Goal: Transaction & Acquisition: Purchase product/service

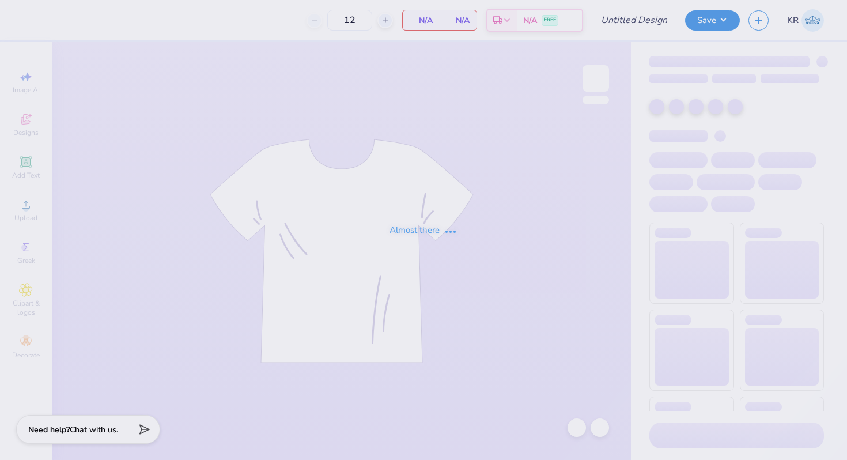
type input "DG - Fall 25 tank"
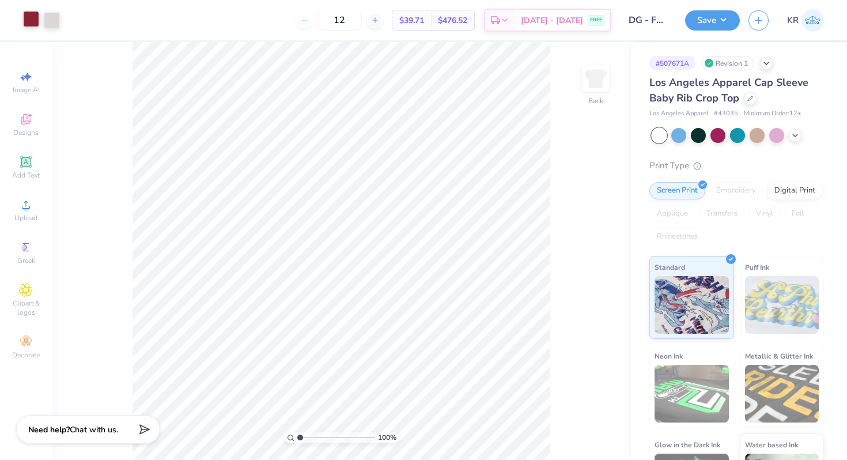
click at [30, 26] on div at bounding box center [31, 19] width 16 height 16
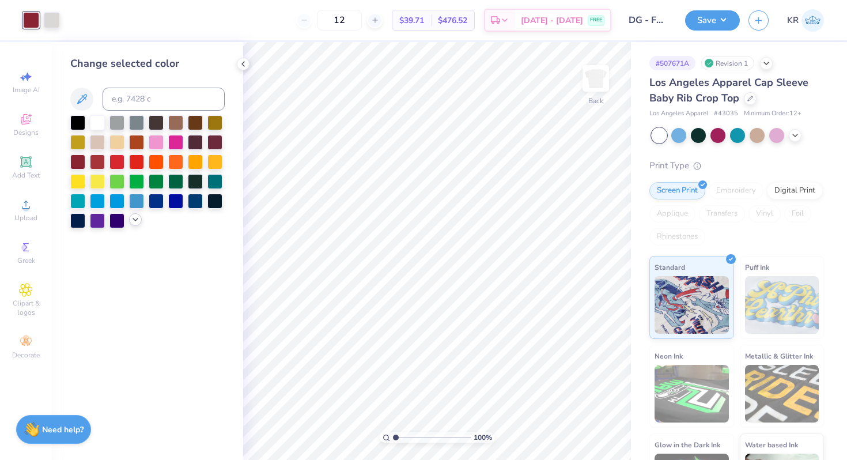
click at [135, 221] on polyline at bounding box center [135, 219] width 5 height 2
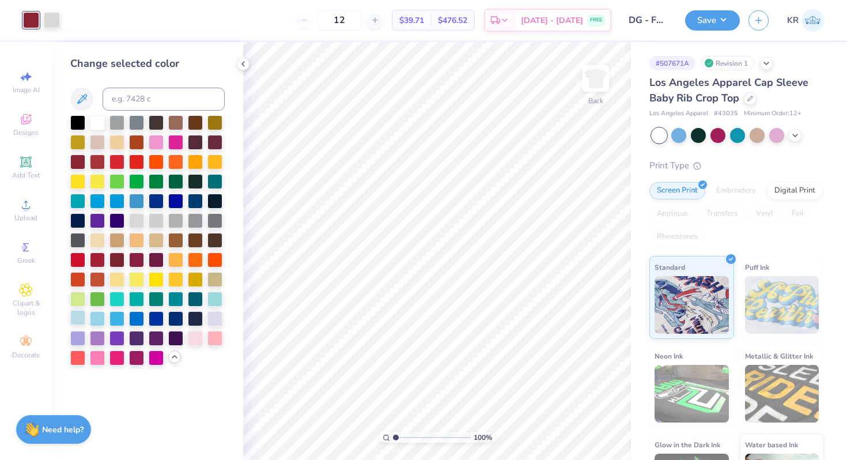
click at [81, 318] on div at bounding box center [77, 317] width 15 height 15
click at [94, 318] on div at bounding box center [97, 317] width 15 height 15
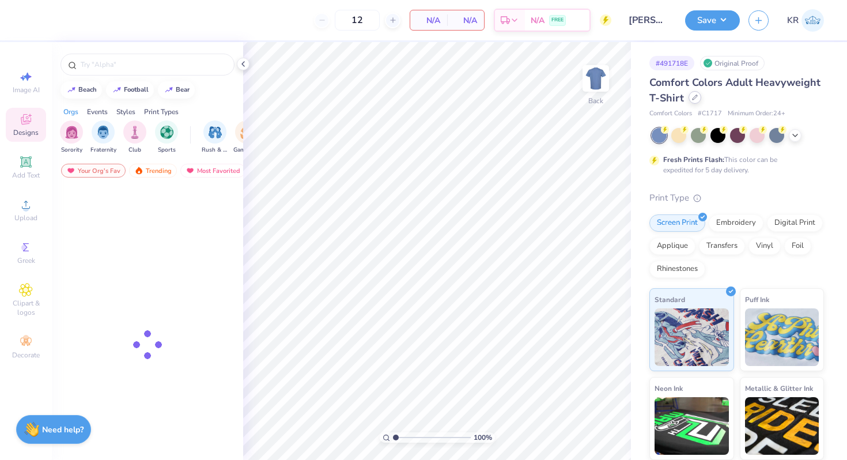
click at [697, 98] on icon at bounding box center [695, 97] width 6 height 6
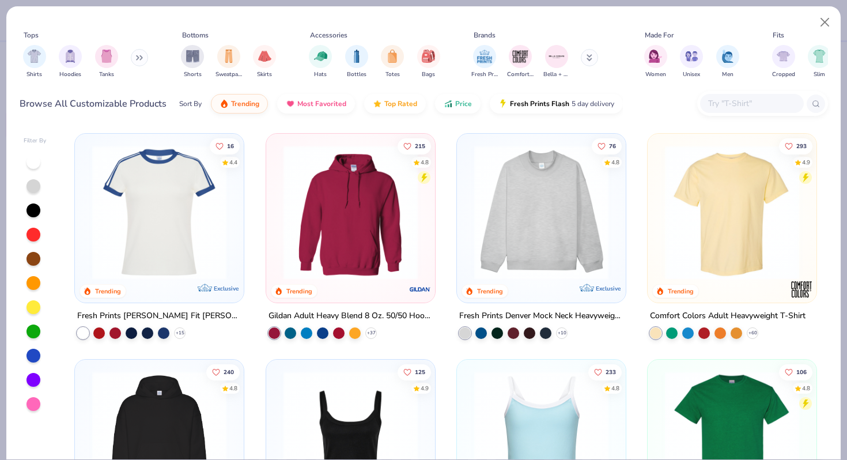
click at [717, 98] on input "text" at bounding box center [751, 103] width 89 height 13
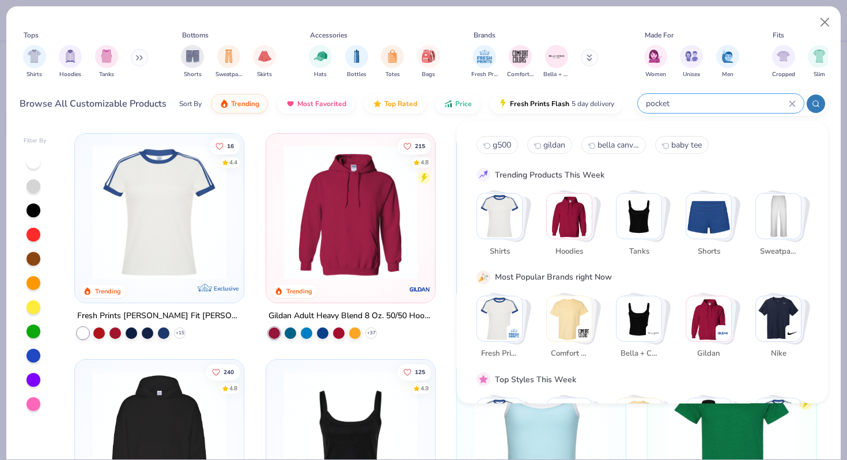
type input "pocket"
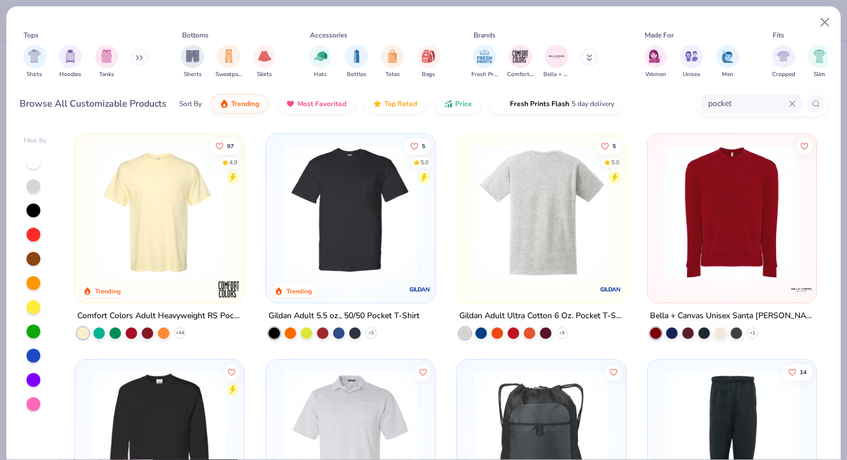
click at [503, 235] on img at bounding box center [541, 212] width 146 height 134
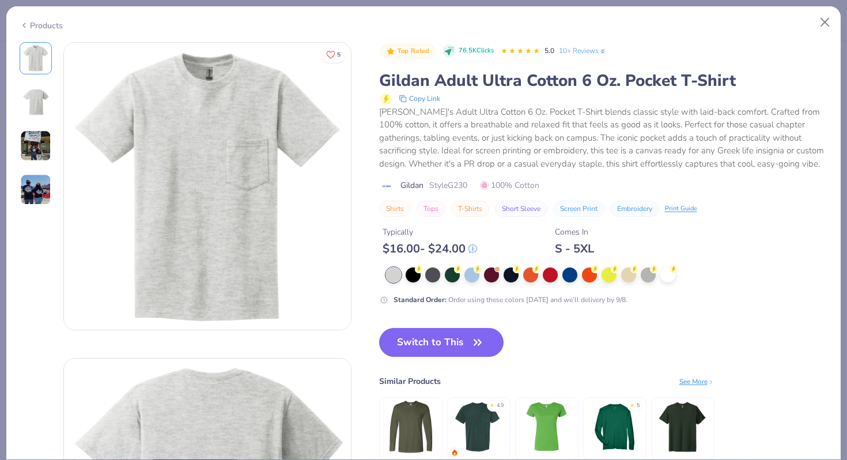
click at [45, 26] on div "Products" at bounding box center [41, 26] width 43 height 12
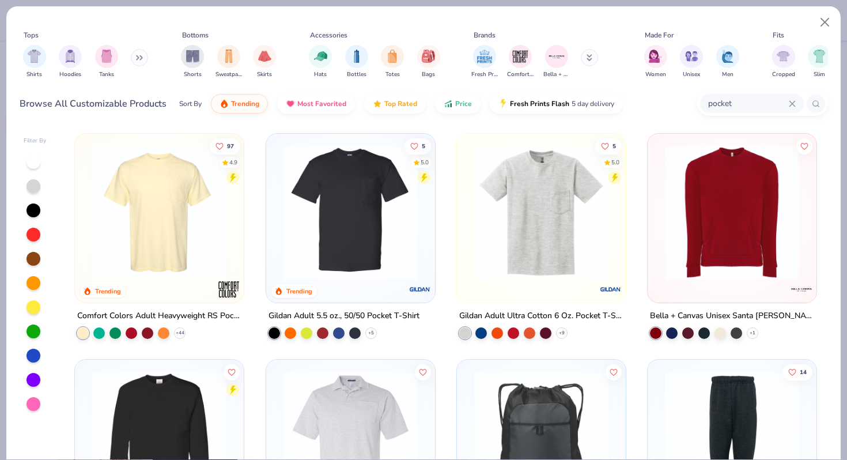
click at [345, 232] on img at bounding box center [351, 212] width 146 height 134
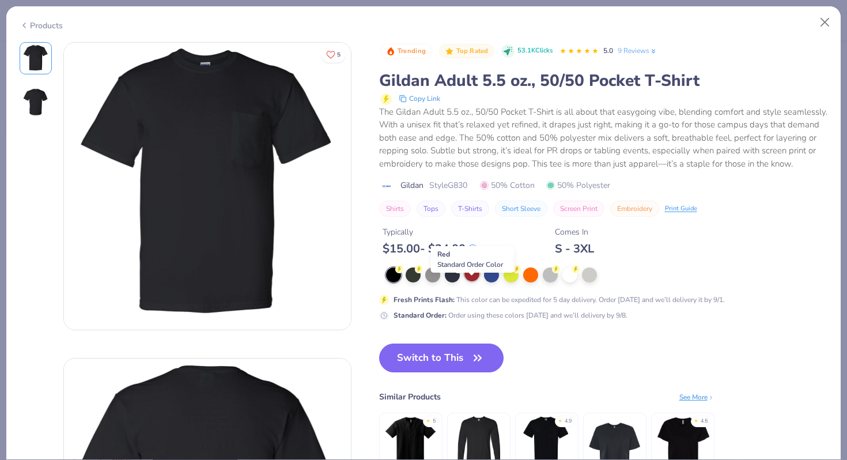
click at [469, 281] on div at bounding box center [471, 273] width 15 height 15
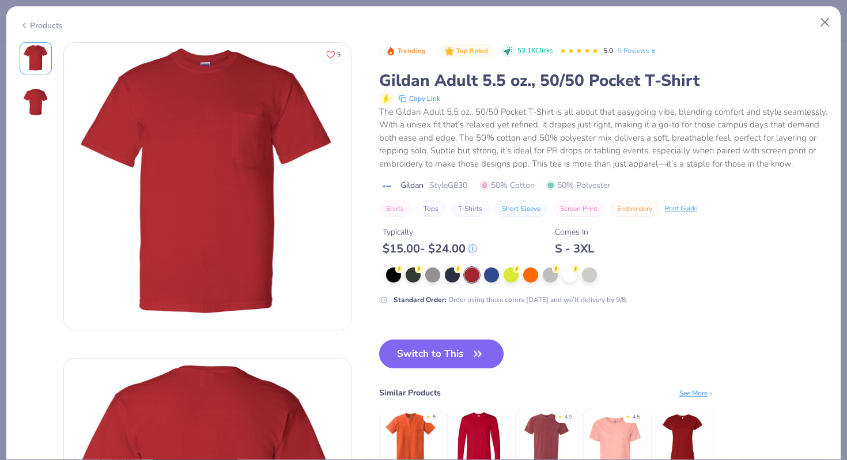
click at [30, 24] on div "Products" at bounding box center [41, 26] width 43 height 12
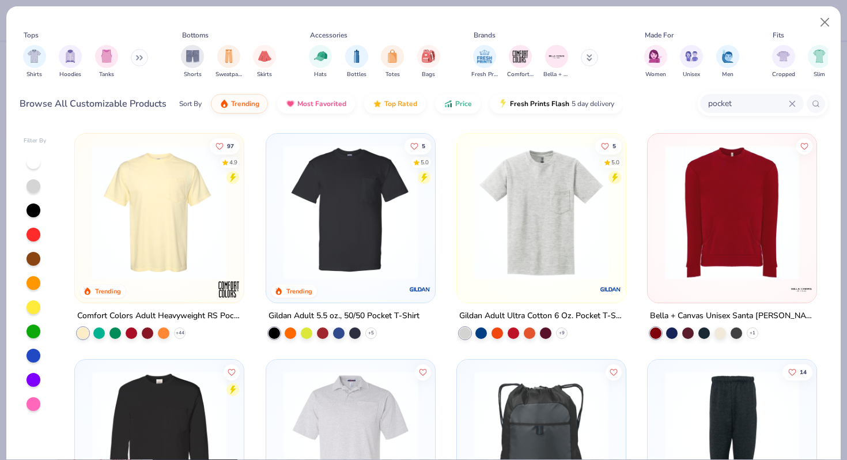
click at [472, 199] on img at bounding box center [541, 212] width 146 height 134
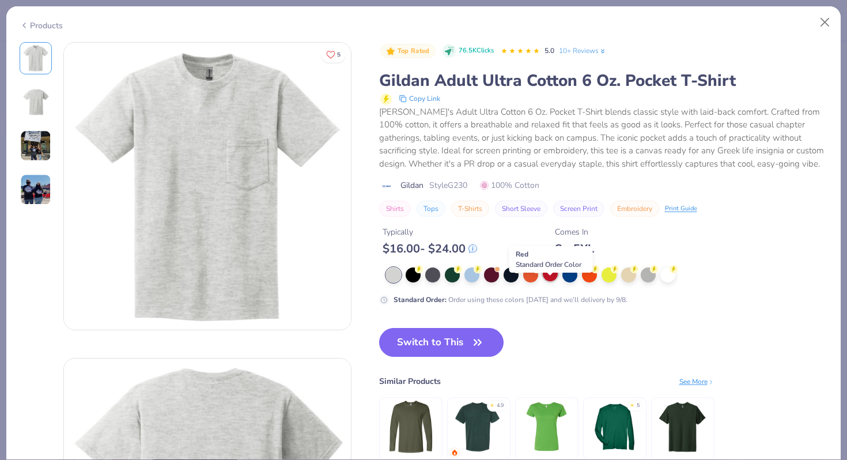
click at [549, 281] on div at bounding box center [549, 273] width 15 height 15
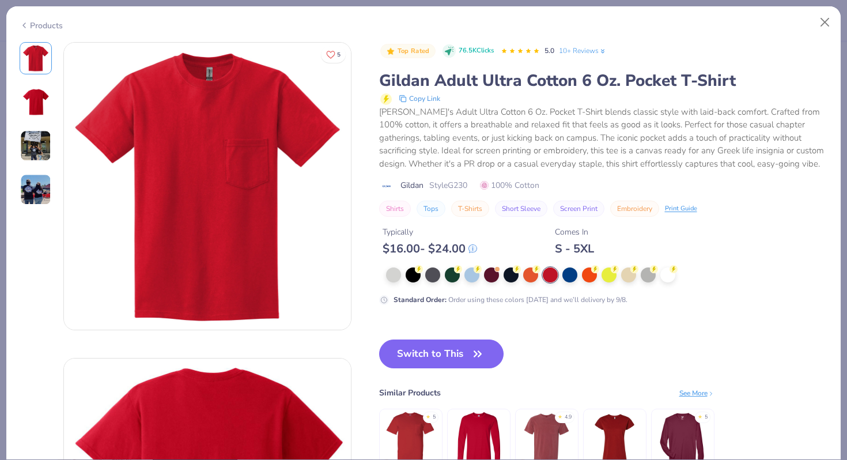
click at [24, 29] on div "Products" at bounding box center [423, 21] width 834 height 30
click at [26, 27] on icon at bounding box center [24, 25] width 9 height 14
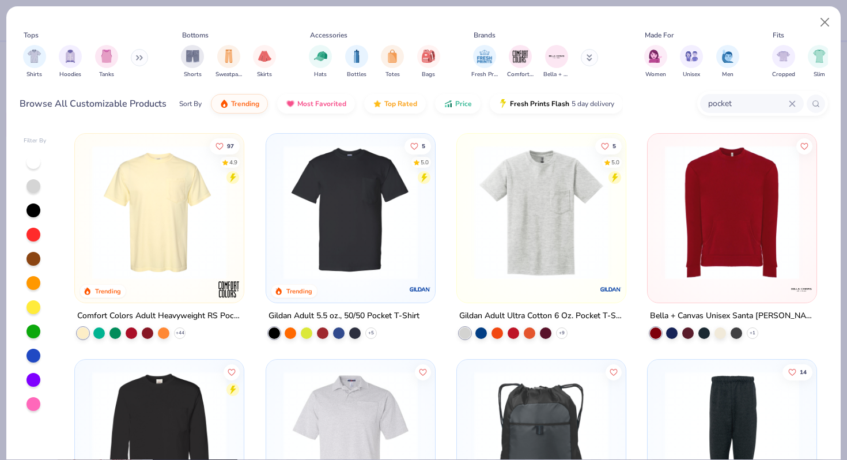
click at [363, 208] on img at bounding box center [351, 212] width 146 height 134
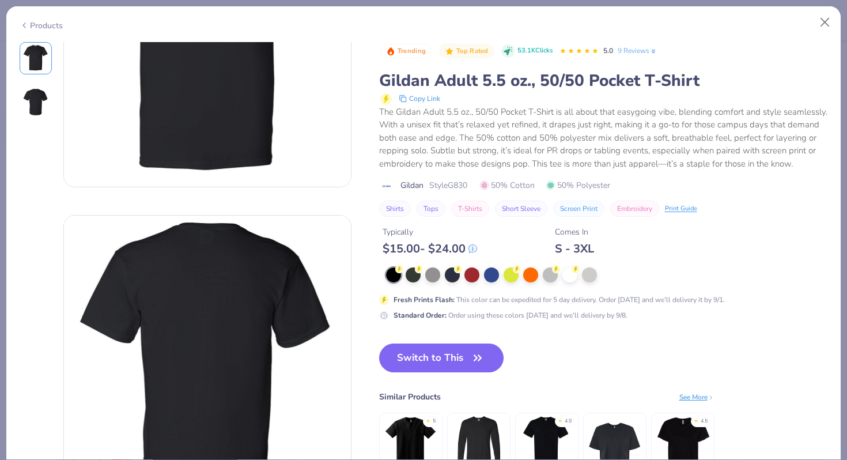
scroll to position [362, 0]
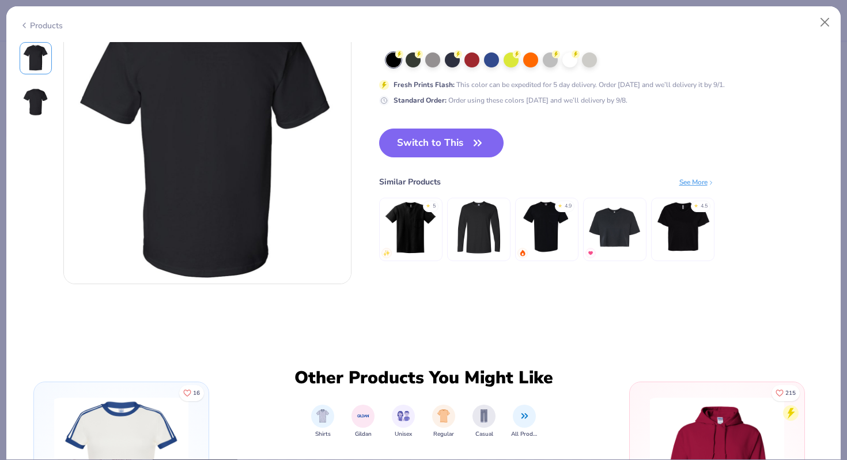
click at [409, 234] on img at bounding box center [410, 226] width 55 height 55
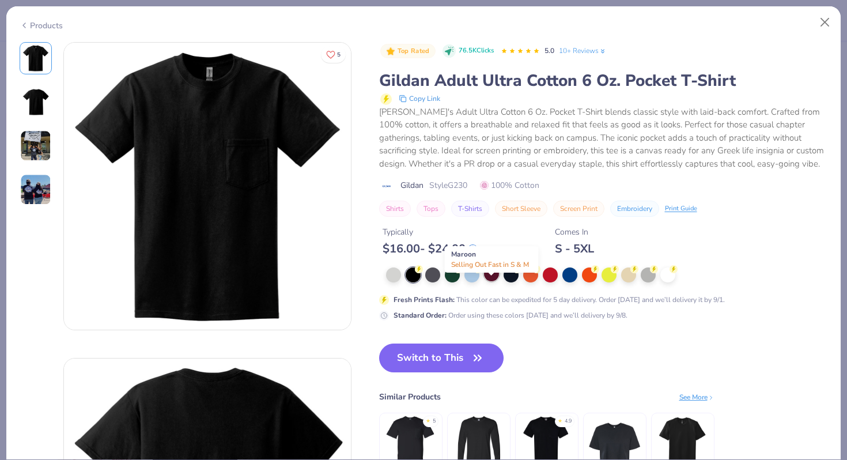
click at [493, 281] on div at bounding box center [491, 273] width 15 height 15
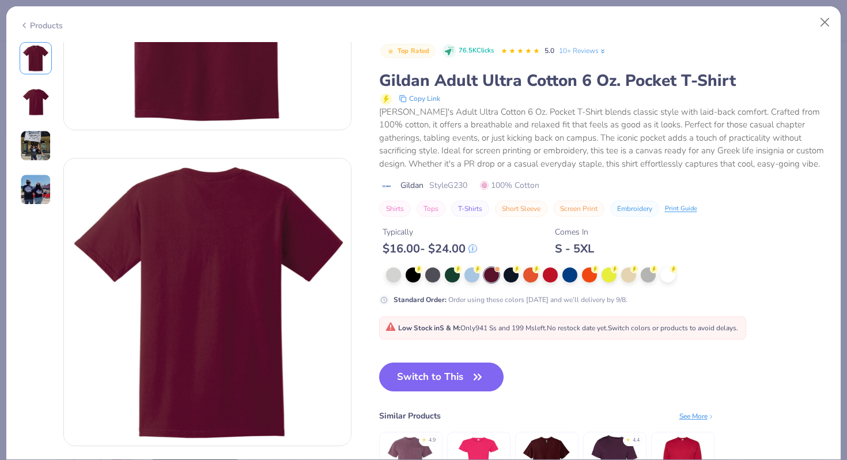
scroll to position [157, 0]
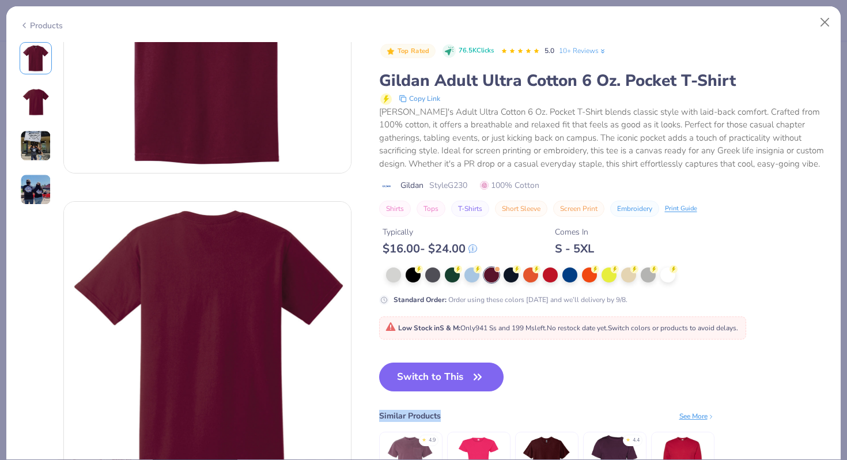
drag, startPoint x: 530, startPoint y: 430, endPoint x: 546, endPoint y: 363, distance: 69.4
click at [532, 355] on div "Top Rated 76.5K Clicks 5.0 10+ Reviews Gildan Adult Ultra Cotton 6 Oz. Pocket T…" at bounding box center [603, 280] width 449 height 476
click at [591, 386] on div "Switch to This Similar Products See More ★ 4.9 ★ 4.4" at bounding box center [546, 439] width 335 height 155
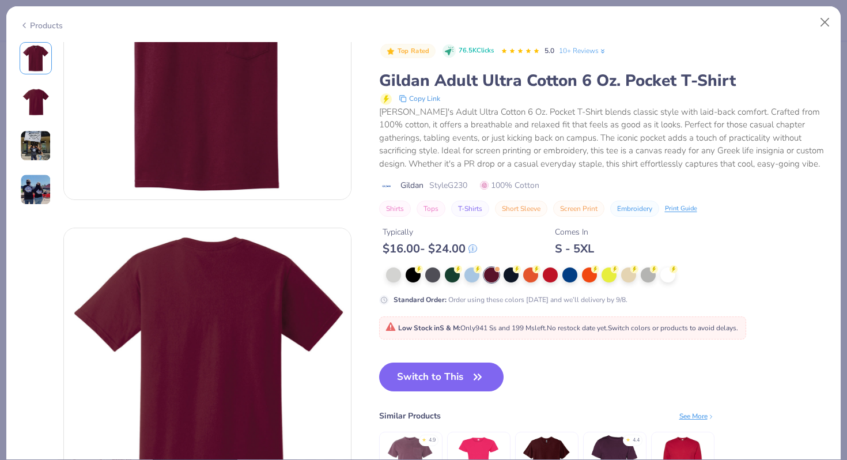
scroll to position [113, 0]
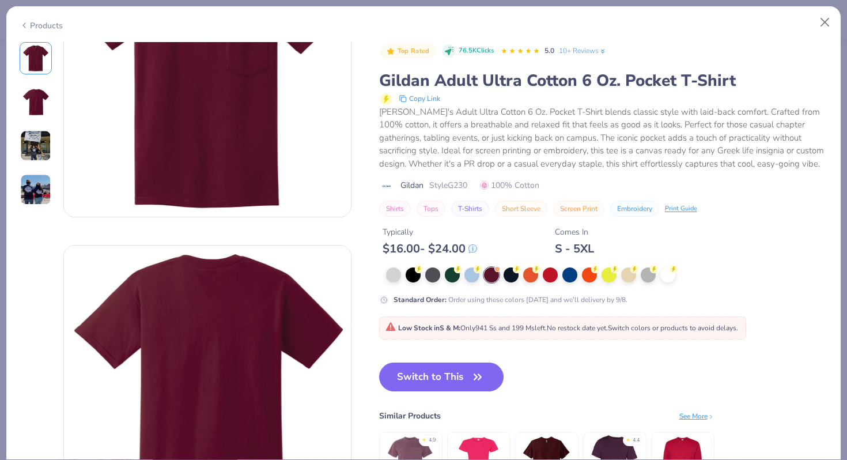
click at [687, 421] on div "See More" at bounding box center [696, 416] width 35 height 10
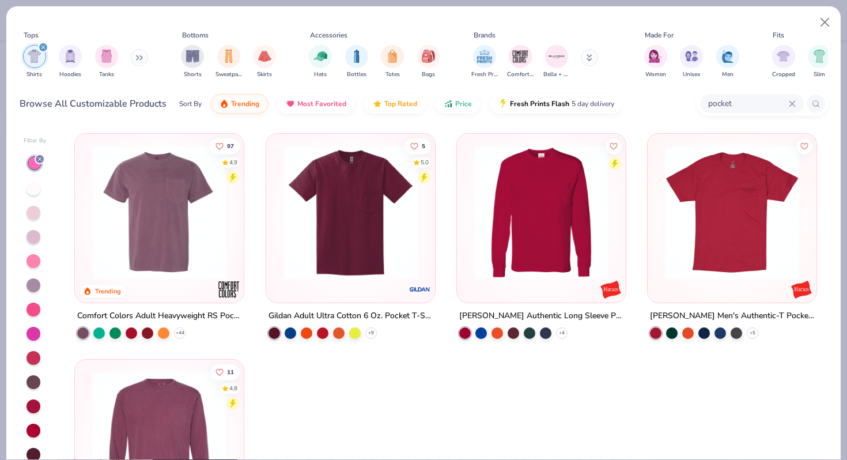
click at [359, 238] on img at bounding box center [351, 212] width 146 height 134
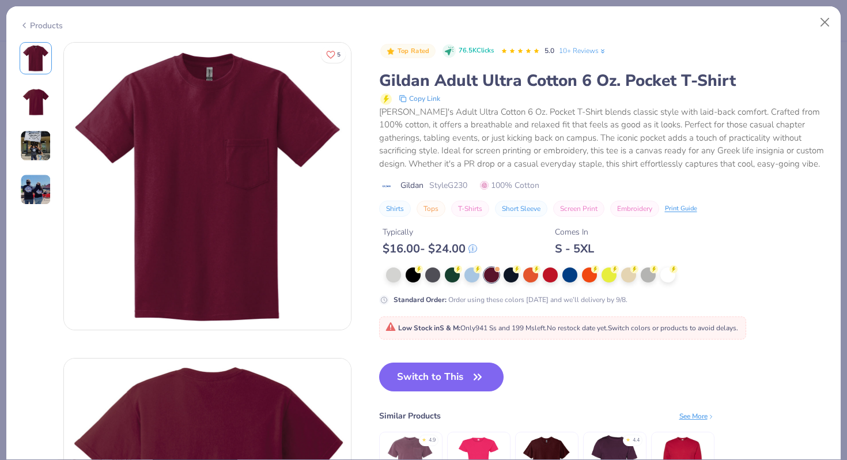
click at [37, 113] on img at bounding box center [36, 102] width 28 height 28
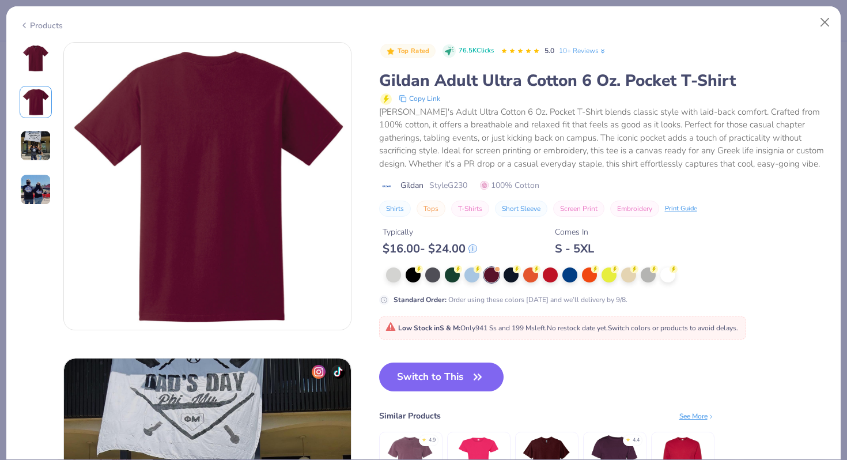
click at [37, 137] on img at bounding box center [35, 145] width 31 height 31
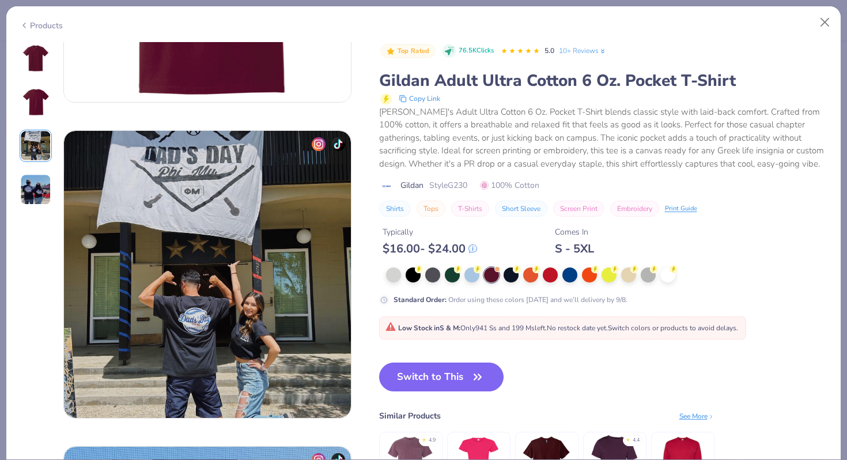
scroll to position [631, 0]
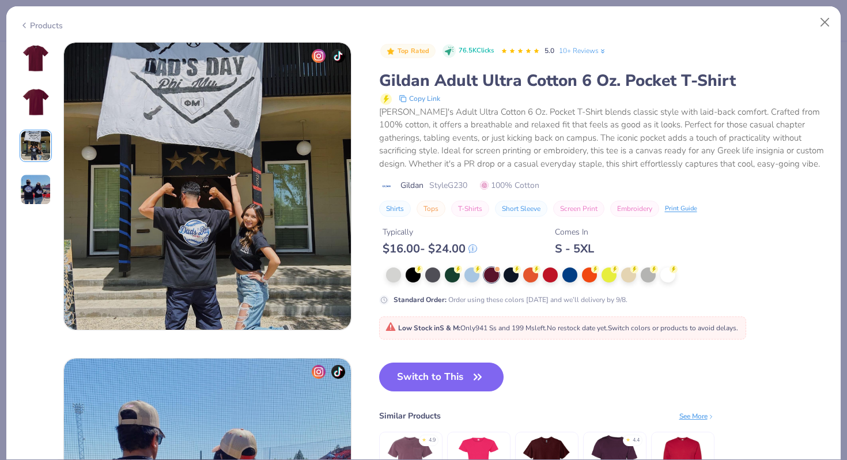
click at [31, 167] on div at bounding box center [36, 124] width 32 height 164
click at [40, 67] on img at bounding box center [36, 58] width 28 height 28
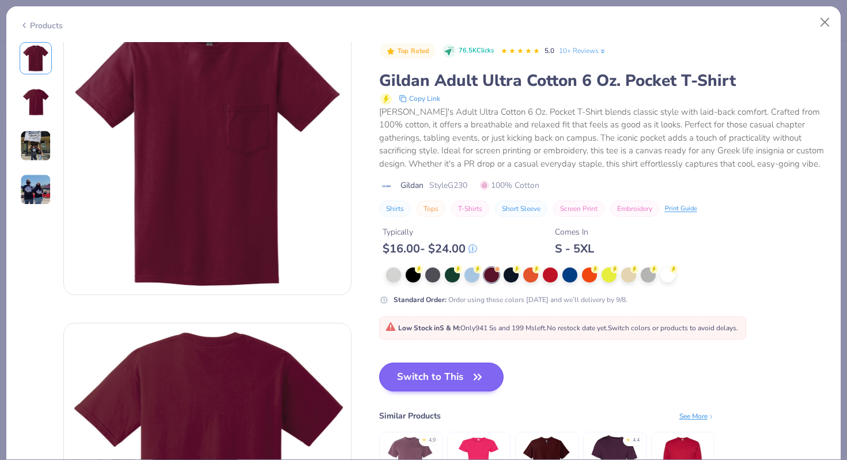
scroll to position [0, 0]
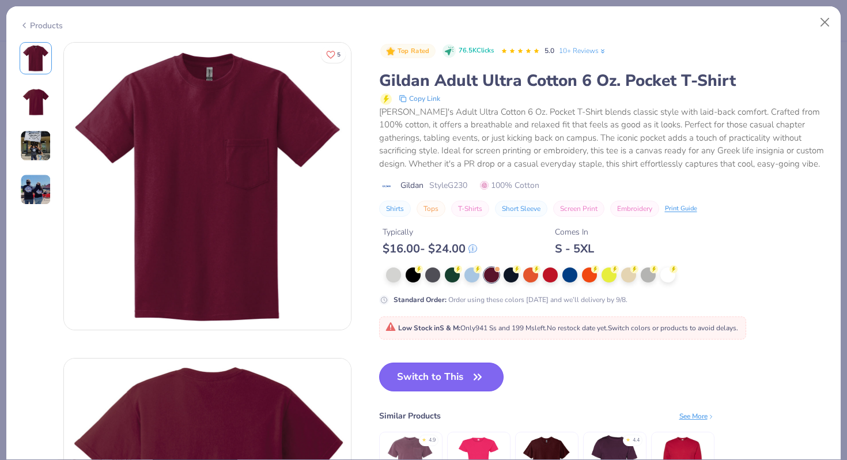
click at [432, 391] on button "Switch to This" at bounding box center [441, 376] width 125 height 29
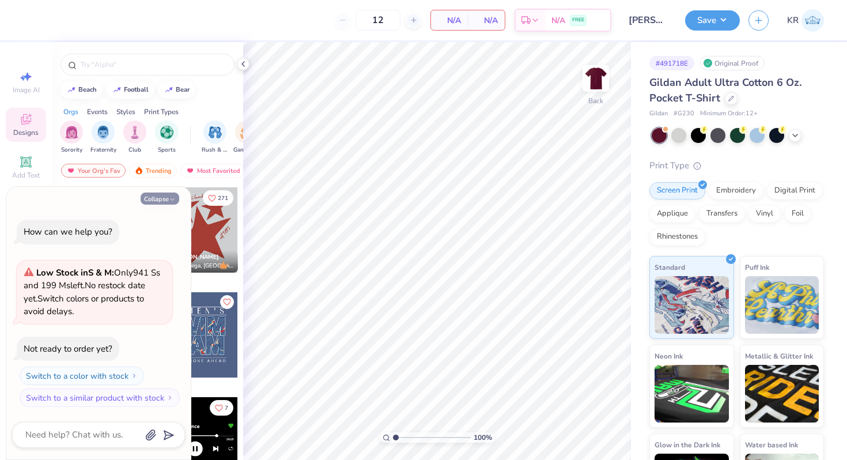
click at [172, 200] on icon "button" at bounding box center [172, 199] width 7 height 7
type textarea "x"
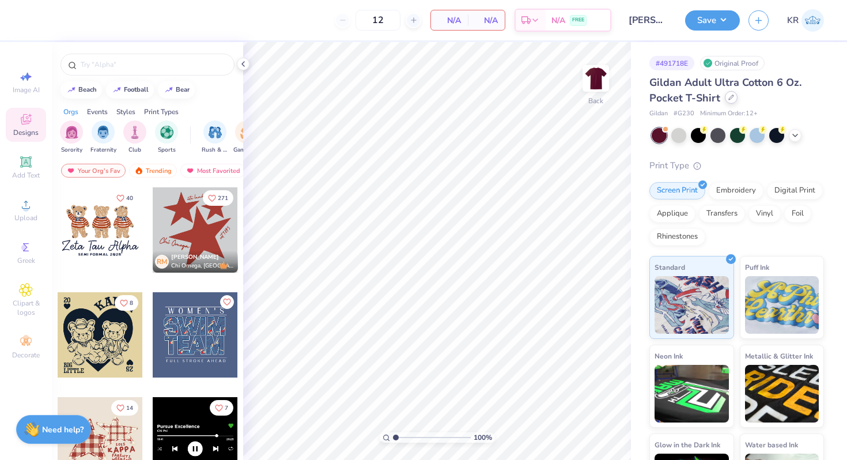
click at [728, 97] on icon at bounding box center [731, 97] width 6 height 6
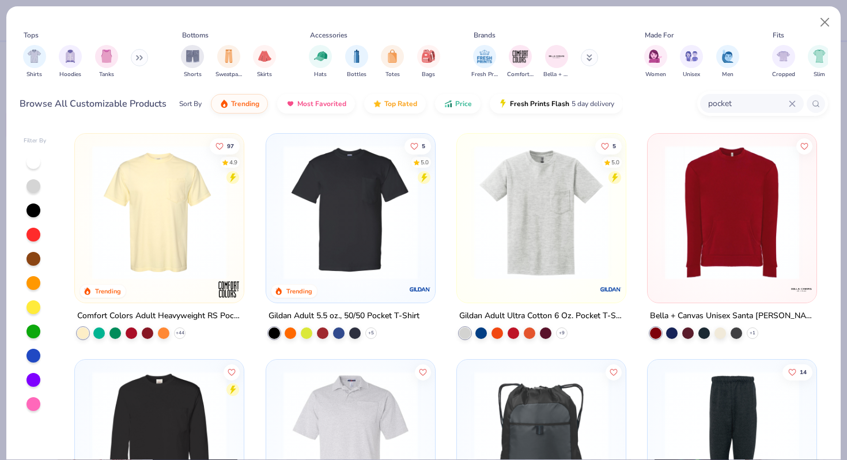
click at [569, 187] on img at bounding box center [541, 212] width 146 height 134
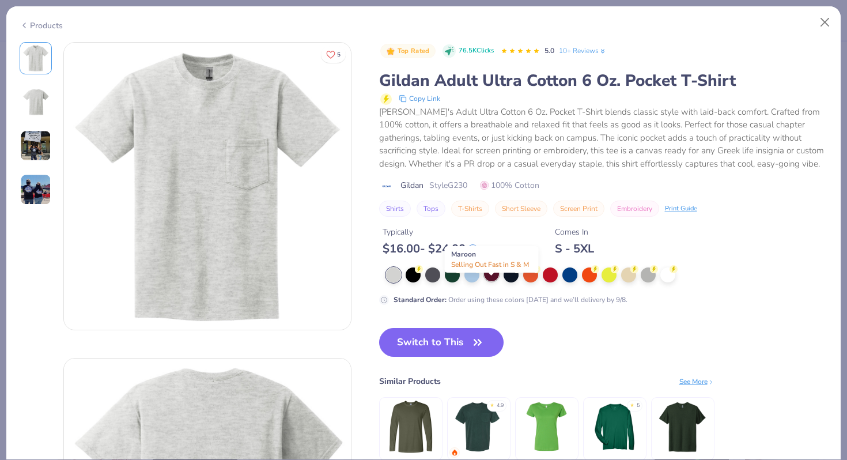
click at [489, 281] on div at bounding box center [491, 273] width 15 height 15
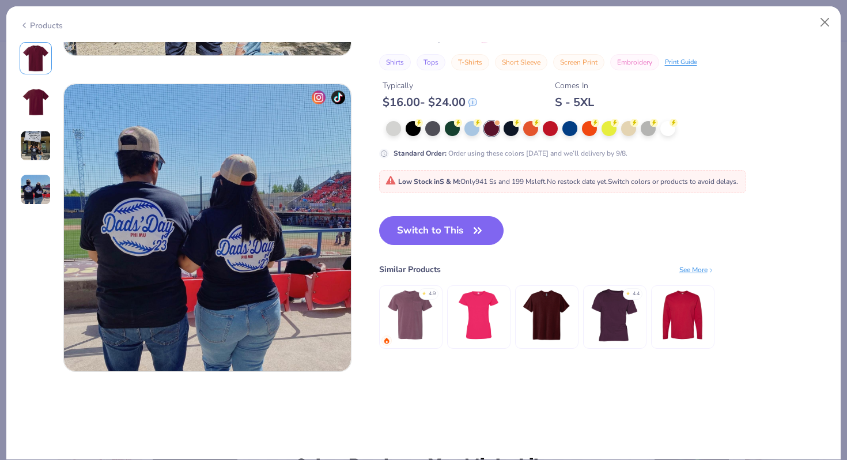
scroll to position [910, 0]
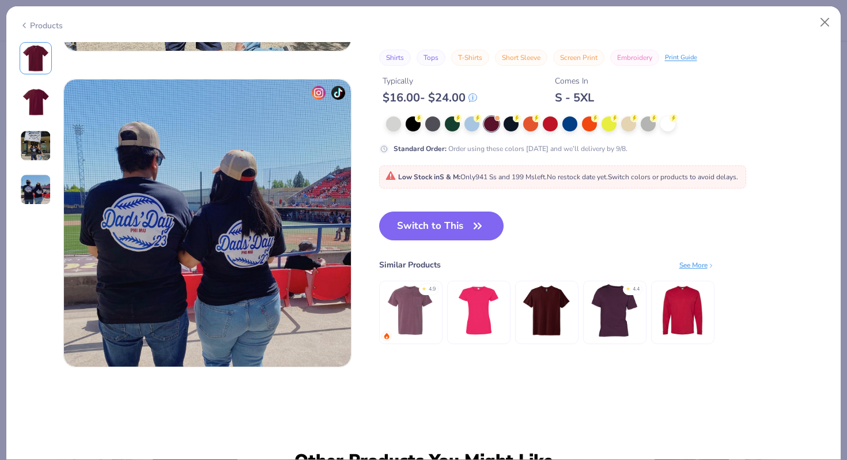
click at [545, 308] on img at bounding box center [546, 309] width 55 height 55
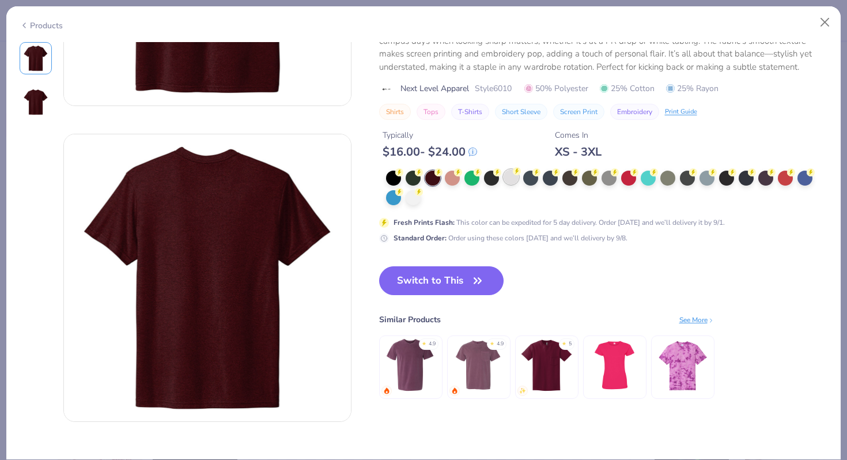
scroll to position [227, 0]
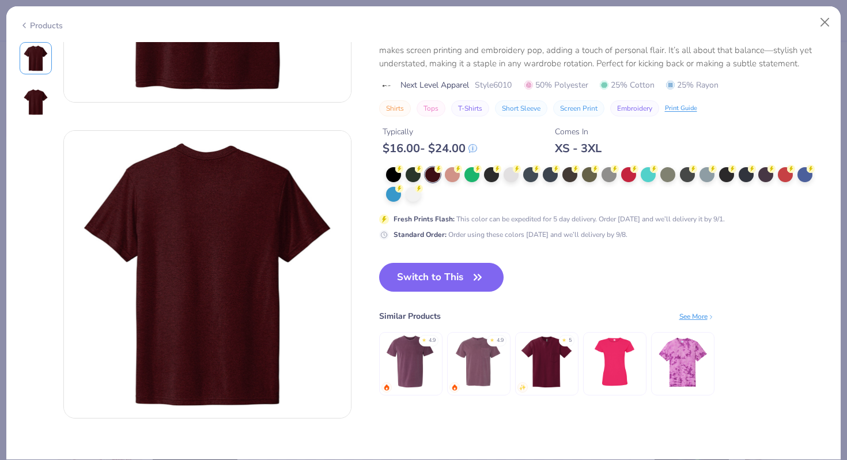
click at [555, 360] on img at bounding box center [546, 360] width 55 height 55
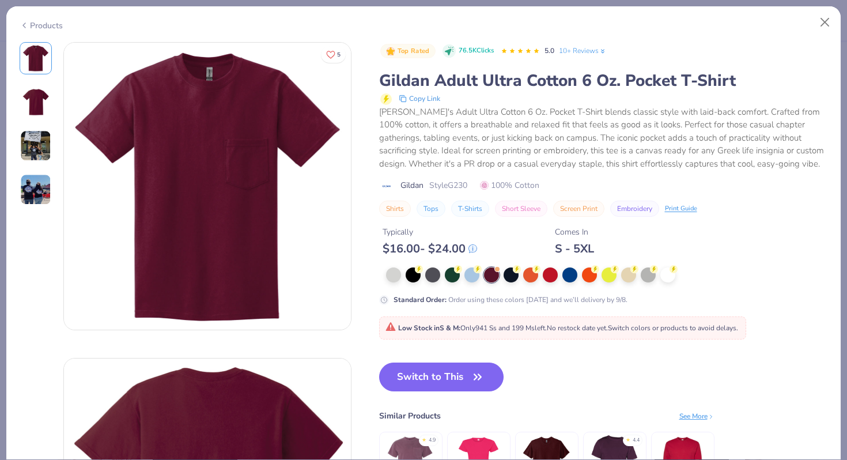
click at [38, 27] on div "Products" at bounding box center [41, 26] width 43 height 12
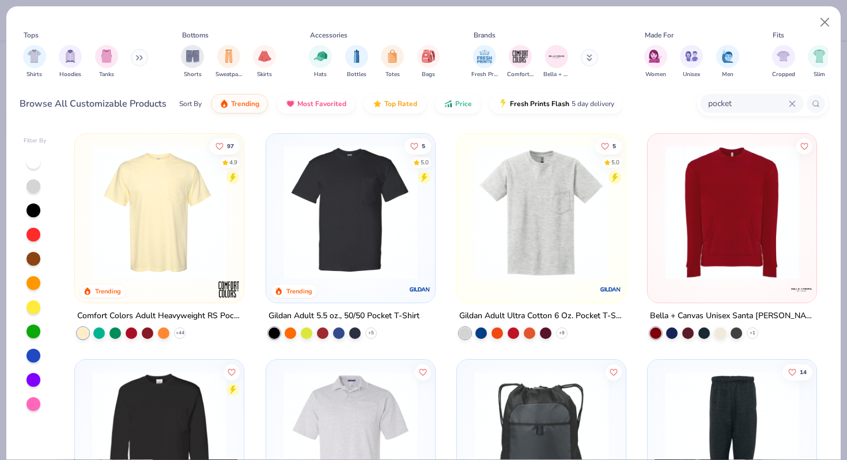
click at [340, 249] on img at bounding box center [351, 212] width 146 height 134
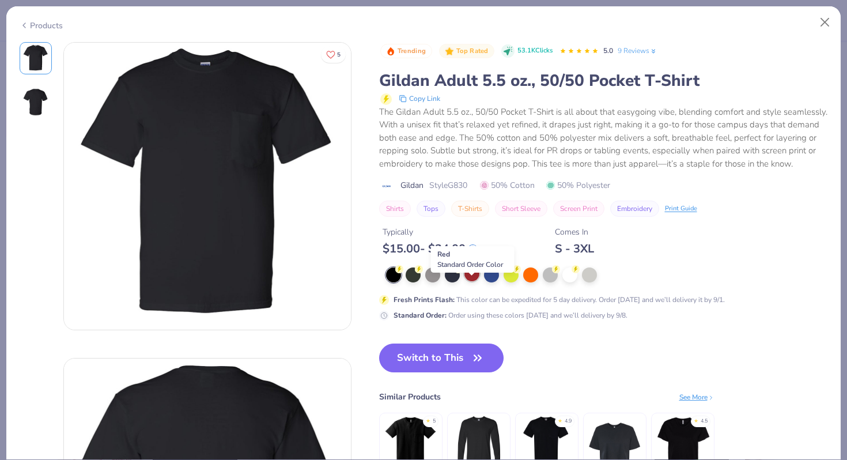
click at [476, 281] on div at bounding box center [471, 273] width 15 height 15
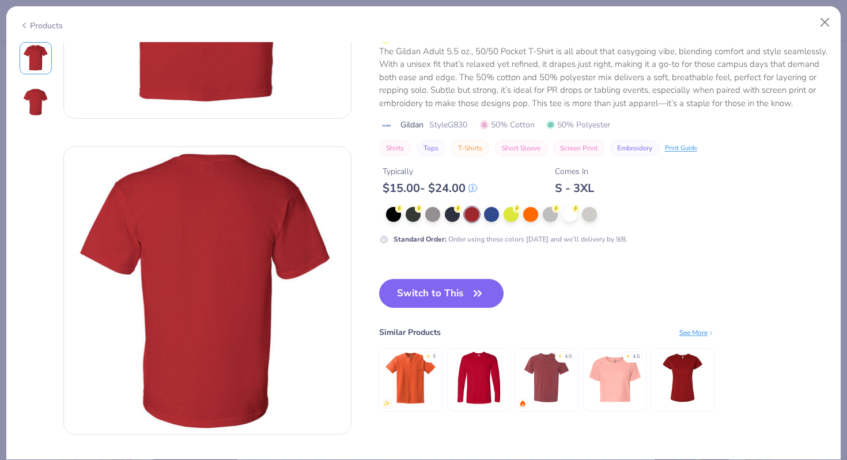
scroll to position [495, 0]
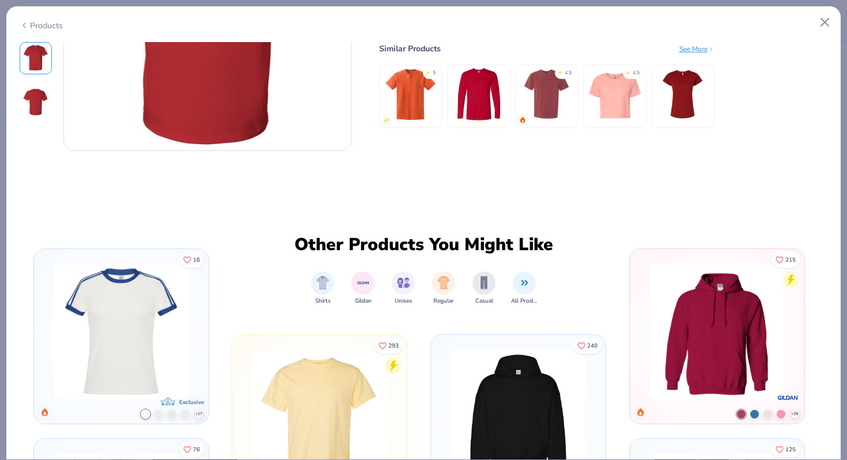
click at [405, 101] on img at bounding box center [410, 93] width 55 height 55
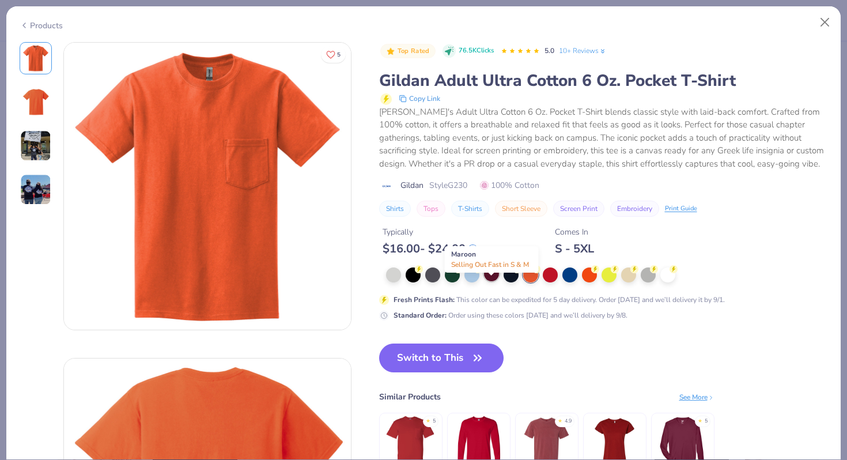
click at [490, 281] on div at bounding box center [491, 273] width 15 height 15
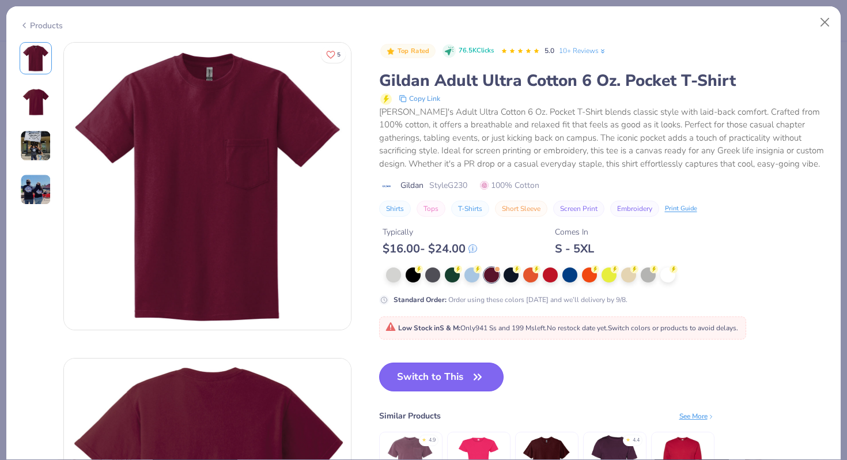
click at [474, 385] on icon "button" at bounding box center [477, 377] width 16 height 16
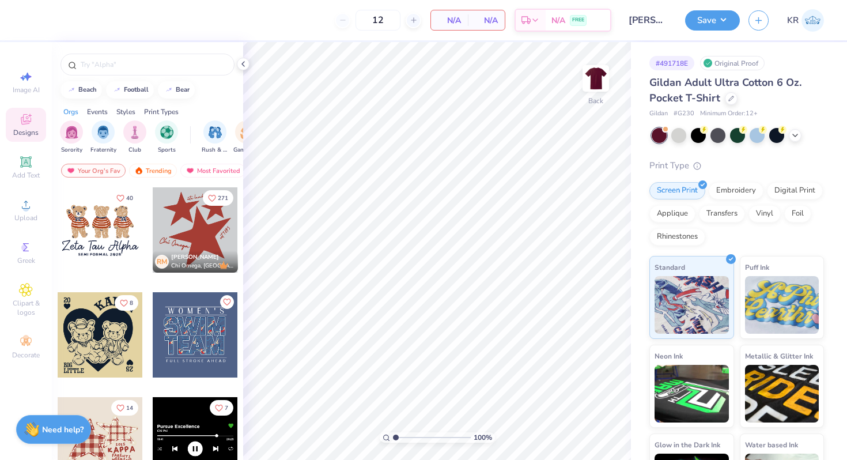
click at [179, 341] on div at bounding box center [195, 334] width 85 height 85
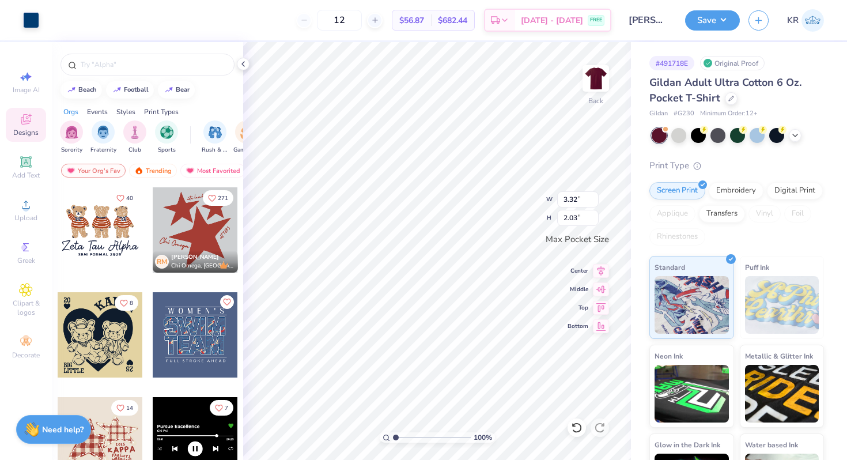
type input "3.32"
type input "2.03"
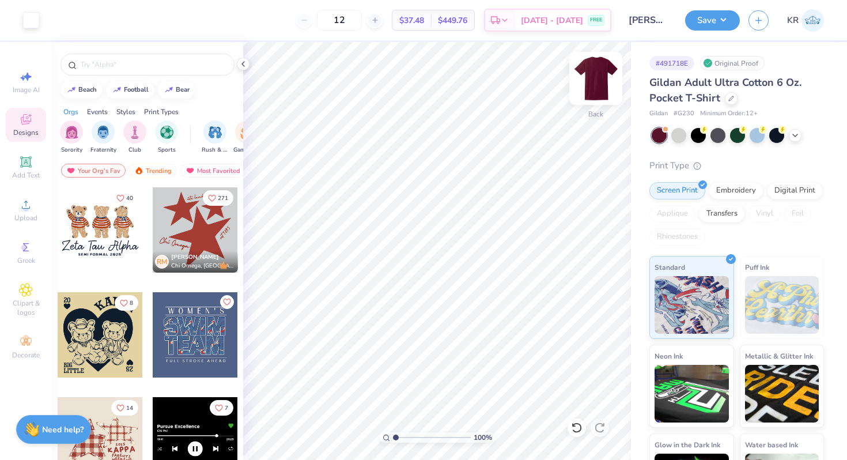
click at [602, 93] on img at bounding box center [595, 78] width 46 height 46
click at [195, 233] on div at bounding box center [195, 229] width 85 height 85
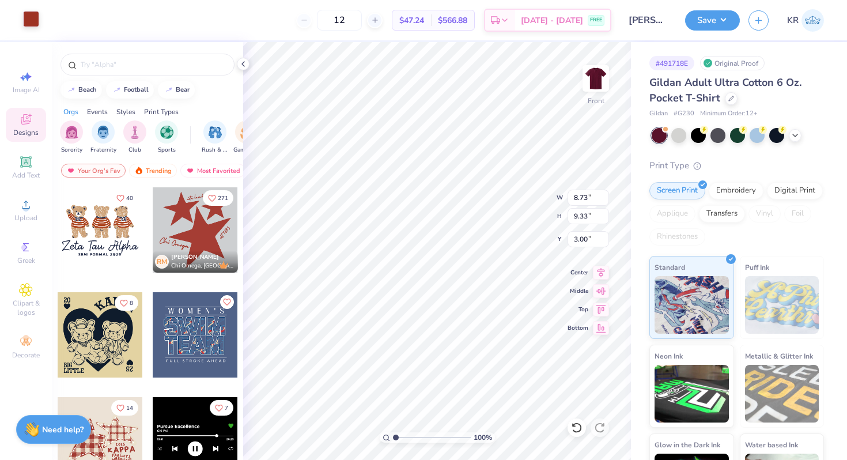
click at [29, 18] on div at bounding box center [31, 19] width 16 height 16
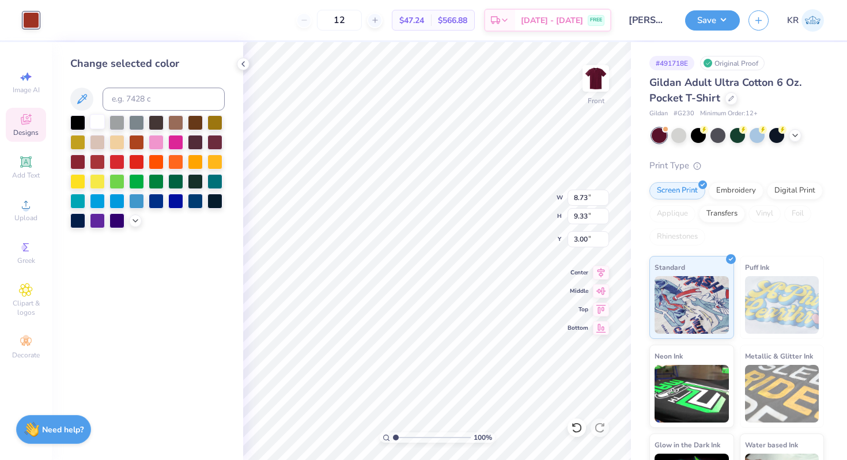
click at [97, 127] on div at bounding box center [97, 121] width 15 height 15
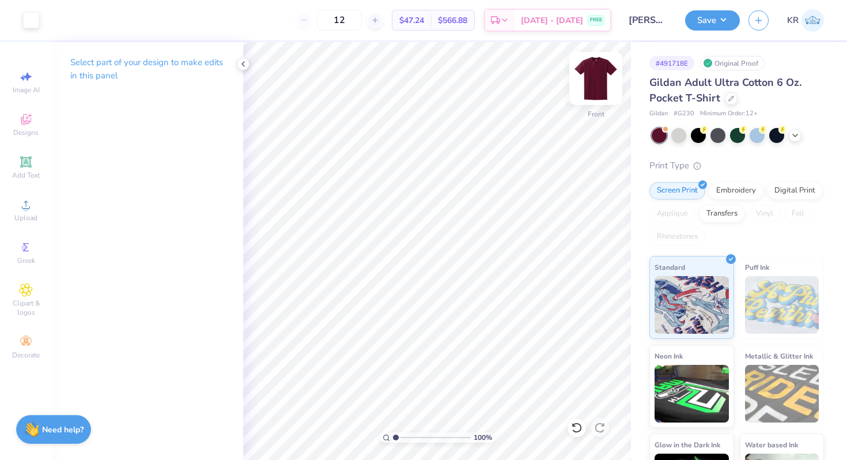
click at [603, 92] on img at bounding box center [595, 78] width 46 height 46
click at [362, 23] on input "12" at bounding box center [339, 20] width 45 height 21
type input "1"
type input "75"
